Goal: Information Seeking & Learning: Find specific page/section

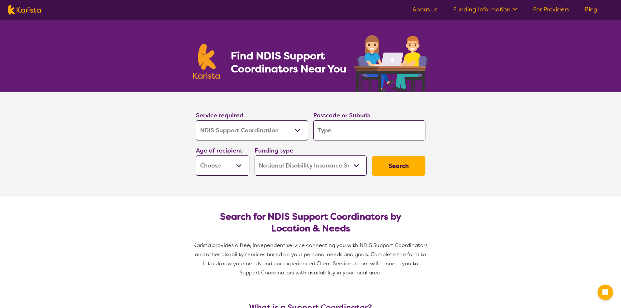
select select "NDIS Support Coordination"
select select "NDIS"
select select "NDIS Support Coordination"
select select "NDIS"
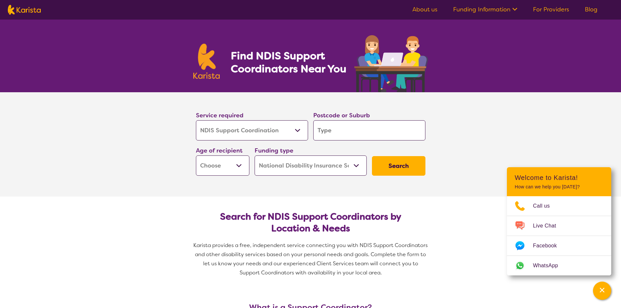
click at [239, 165] on select "Early Childhood - 0 to 9 Child - 10 to 11 Adolescent - 12 to 17 Adult - 18 to 6…" at bounding box center [222, 165] width 53 height 20
click at [355, 165] on select "Home Care Package (HCP) National Disability Insurance Scheme (NDIS) I don't know" at bounding box center [310, 165] width 112 height 20
click at [254, 155] on select "Home Care Package (HCP) National Disability Insurance Scheme (NDIS) I don't know" at bounding box center [310, 165] width 112 height 20
click at [336, 133] on input "search" at bounding box center [369, 130] width 112 height 20
type input "2"
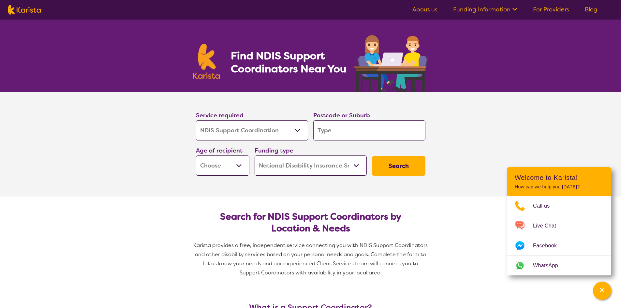
type input "2"
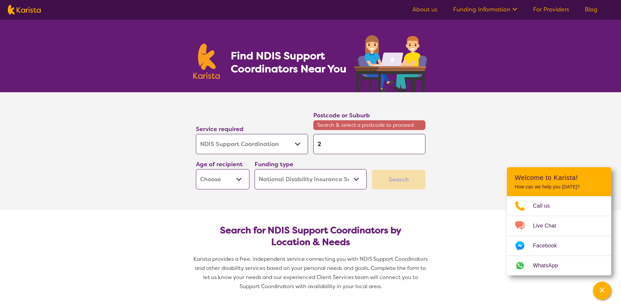
type input "22"
type input "226"
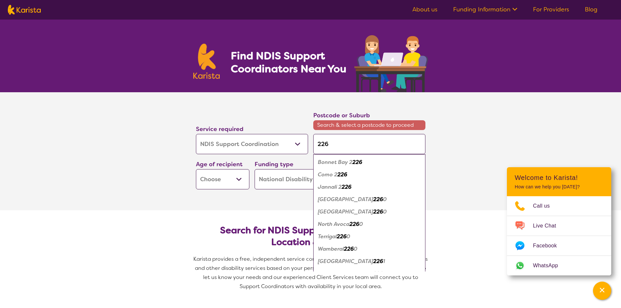
type input "2269"
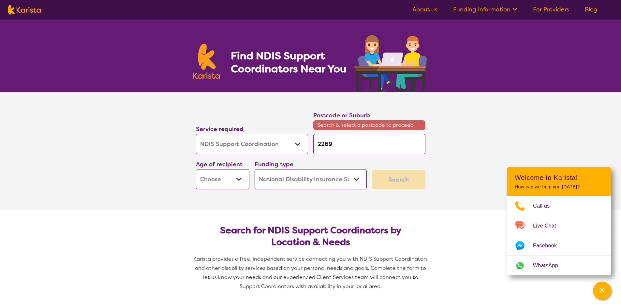
type input "226"
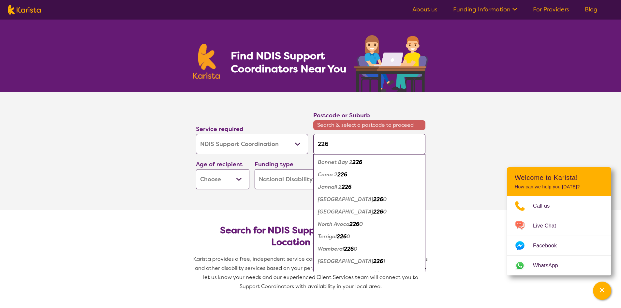
type input "2269"
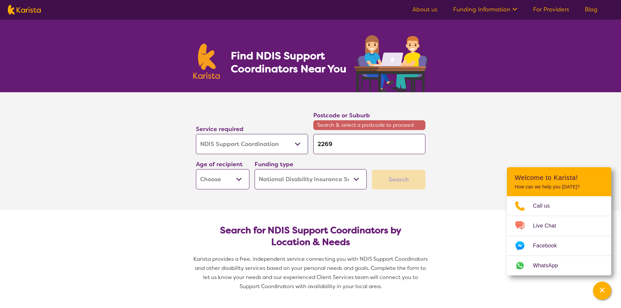
type input "226"
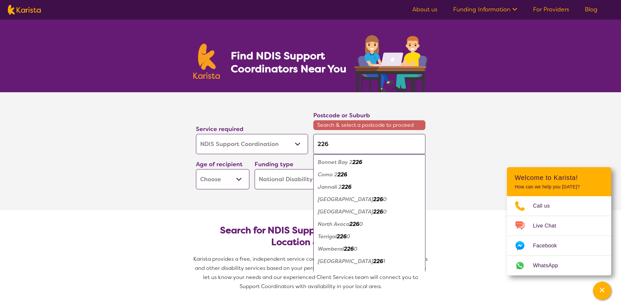
type input "2260"
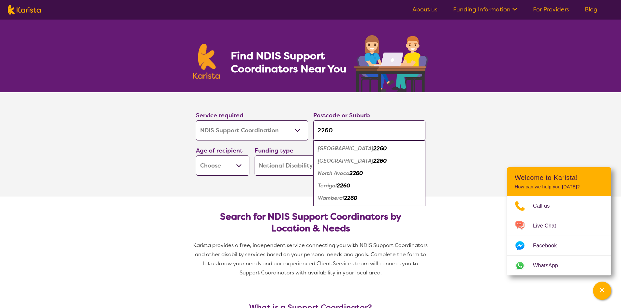
type input "2260"
click at [336, 149] on em "[GEOGRAPHIC_DATA]" at bounding box center [345, 148] width 55 height 7
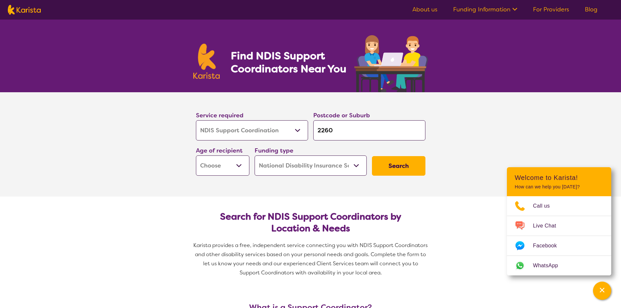
click at [396, 165] on button "Search" at bounding box center [398, 166] width 53 height 20
click at [240, 165] on select "Early Childhood - 0 to 9 Child - 10 to 11 Adolescent - 12 to 17 Adult - 18 to 6…" at bounding box center [222, 165] width 53 height 20
select select "AD"
click at [196, 155] on select "Early Childhood - 0 to 9 Child - 10 to 11 Adolescent - 12 to 17 Adult - 18 to 6…" at bounding box center [222, 165] width 53 height 20
select select "AD"
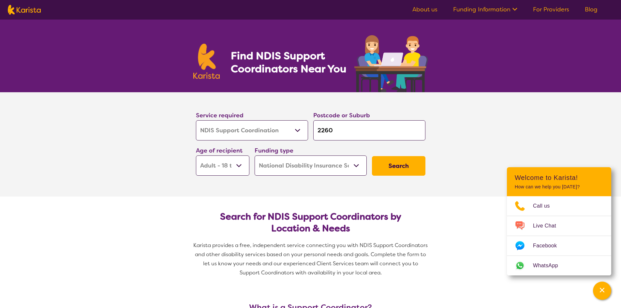
click at [396, 166] on button "Search" at bounding box center [398, 166] width 53 height 20
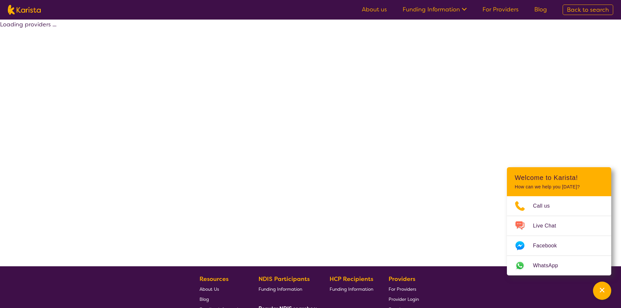
select select "NDIS"
select select "NDIS Support Coordination"
select select "AD"
